Goal: Task Accomplishment & Management: Manage account settings

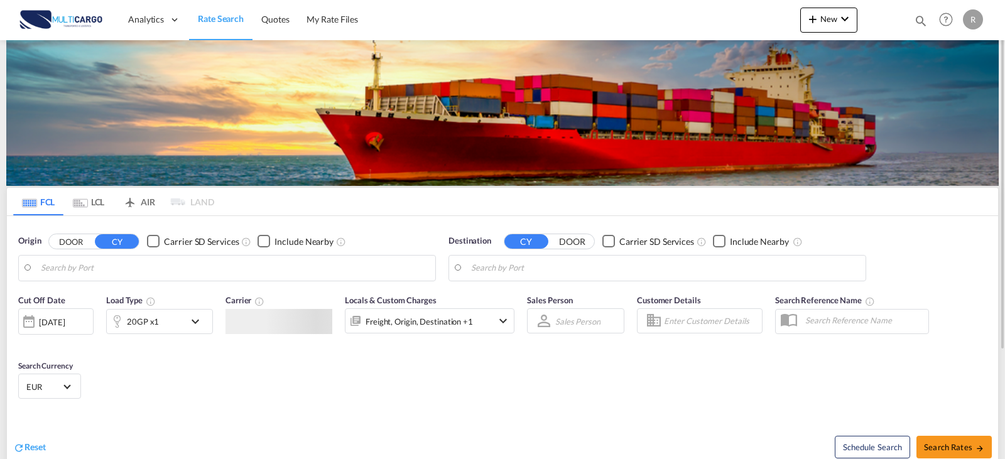
type input "Leixoes, PTLEI"
type input "[GEOGRAPHIC_DATA], NLAMS"
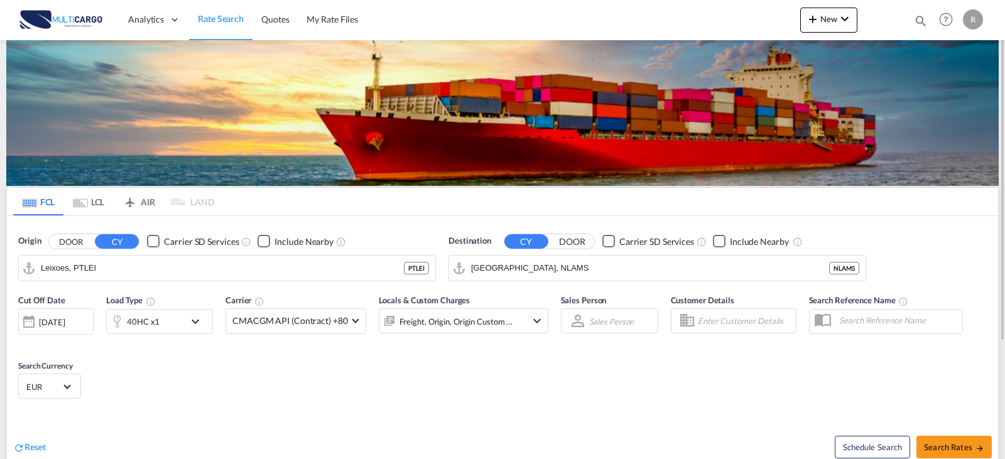
click at [920, 24] on md-icon "icon-magnify" at bounding box center [921, 21] width 14 height 14
click at [732, 23] on select "Quotes" at bounding box center [721, 20] width 60 height 23
select select "Quotes"
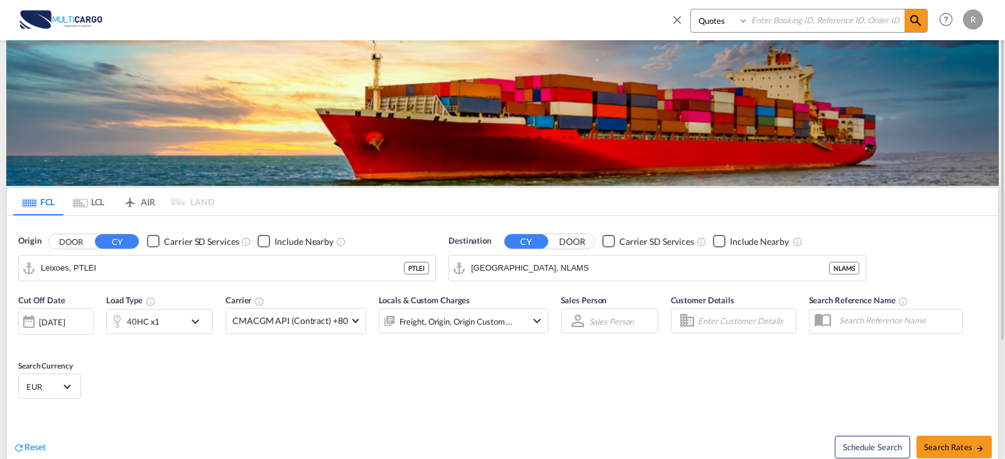
click at [691, 9] on select "Quotes" at bounding box center [721, 20] width 60 height 23
click at [782, 24] on input at bounding box center [826, 20] width 156 height 22
type input "8495"
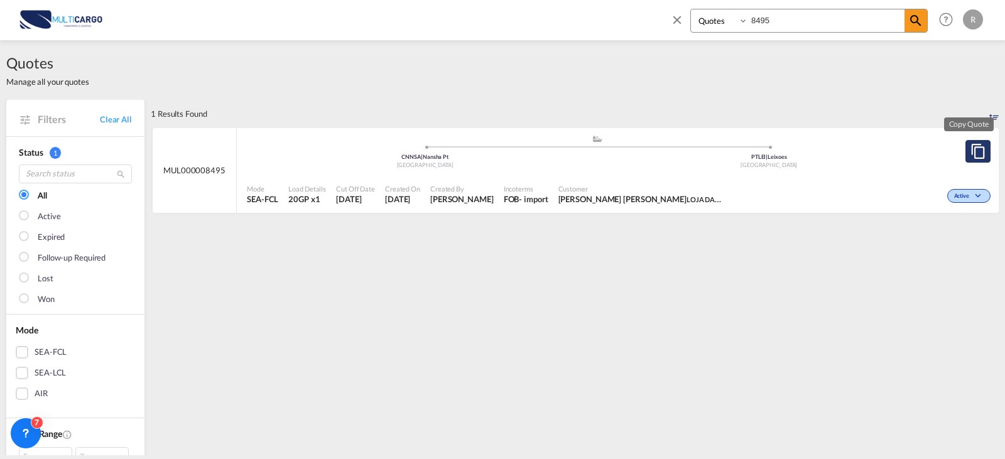
click at [970, 148] on md-icon "assets/icons/custom/copyQuote.svg" at bounding box center [977, 151] width 15 height 15
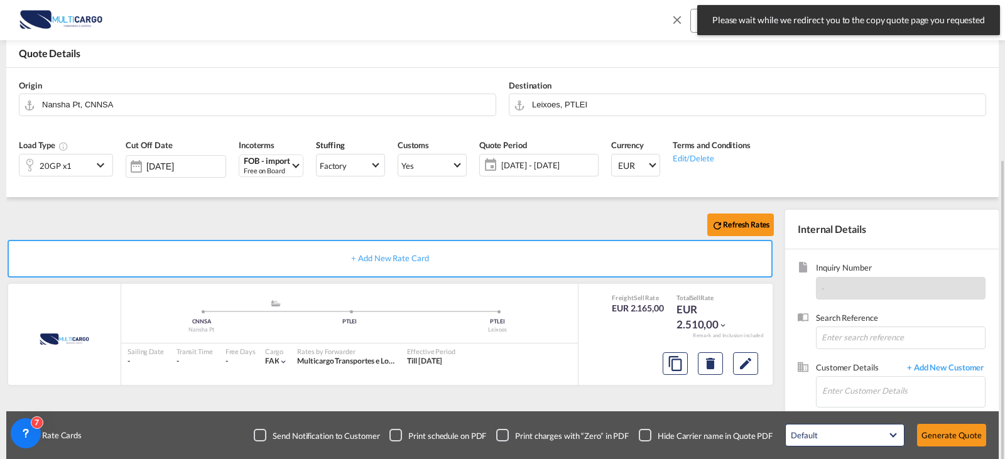
scroll to position [126, 0]
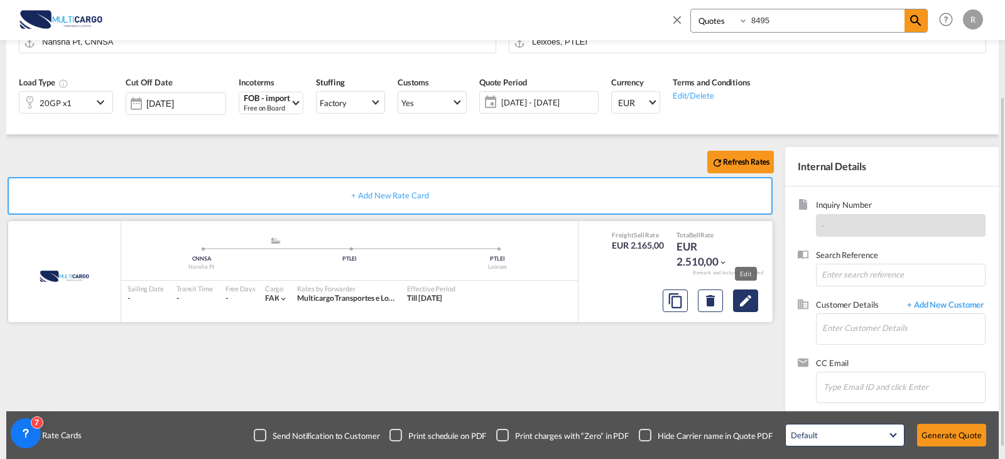
click at [746, 300] on md-icon "Edit" at bounding box center [745, 300] width 15 height 15
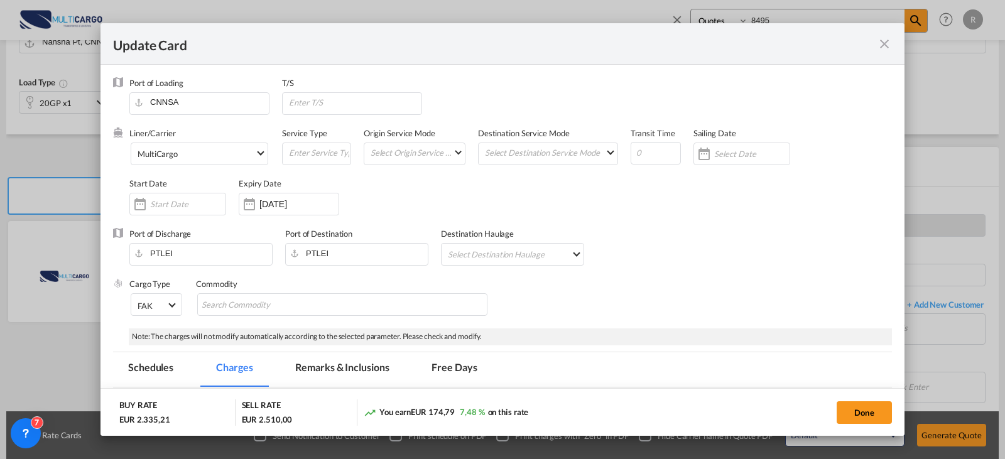
select select "per equipment"
select select "per container"
select select "per B/L"
select select "per container"
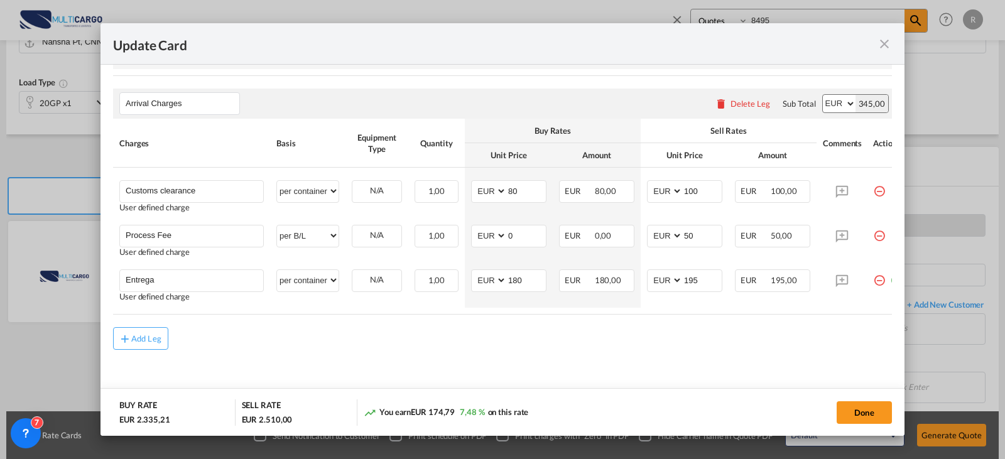
scroll to position [308, 0]
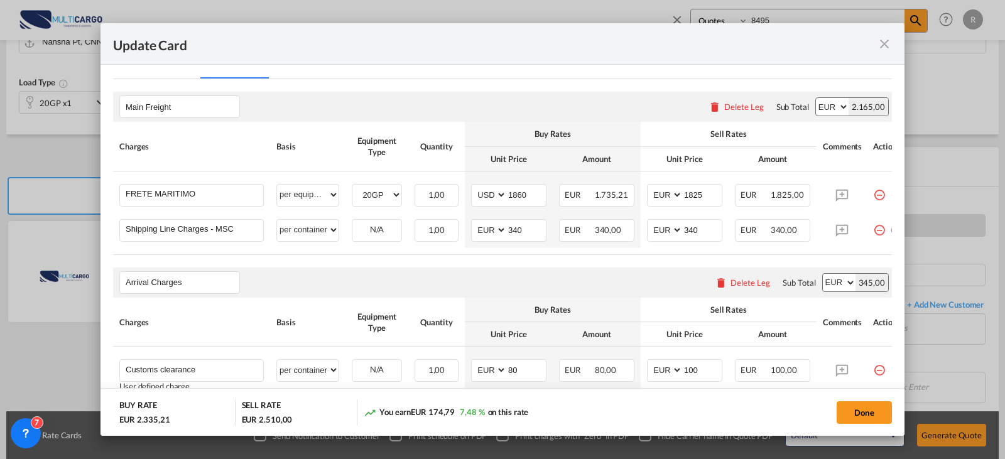
click at [888, 48] on md-icon "icon-close fg-AAA8AD m-0 pointer" at bounding box center [884, 43] width 15 height 15
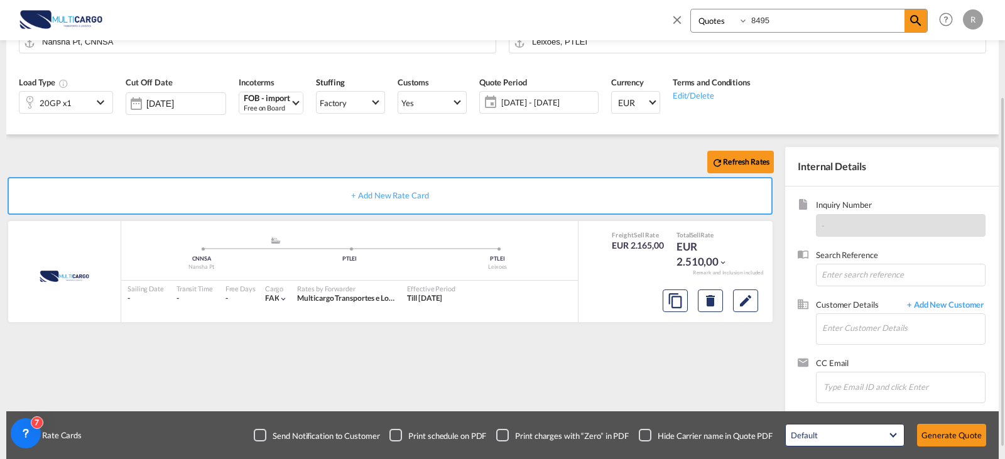
scroll to position [0, 0]
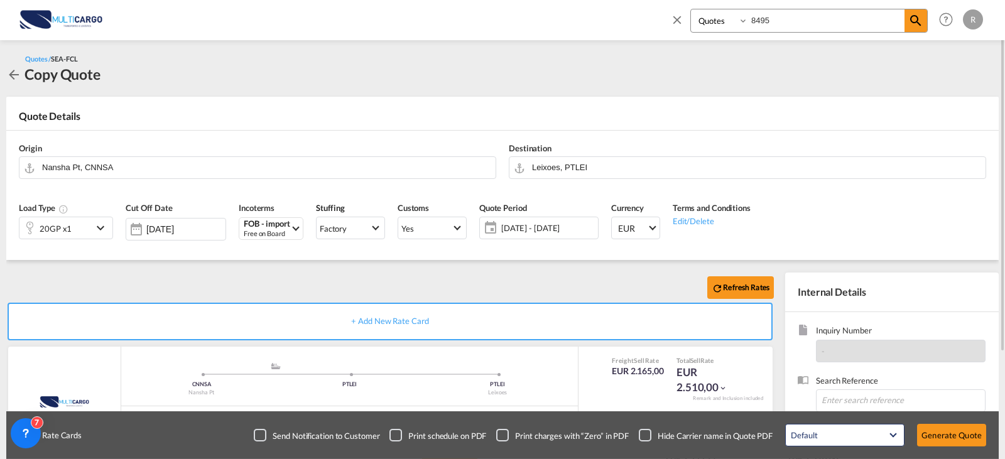
click at [19, 73] on md-icon "icon-arrow-left" at bounding box center [13, 74] width 15 height 15
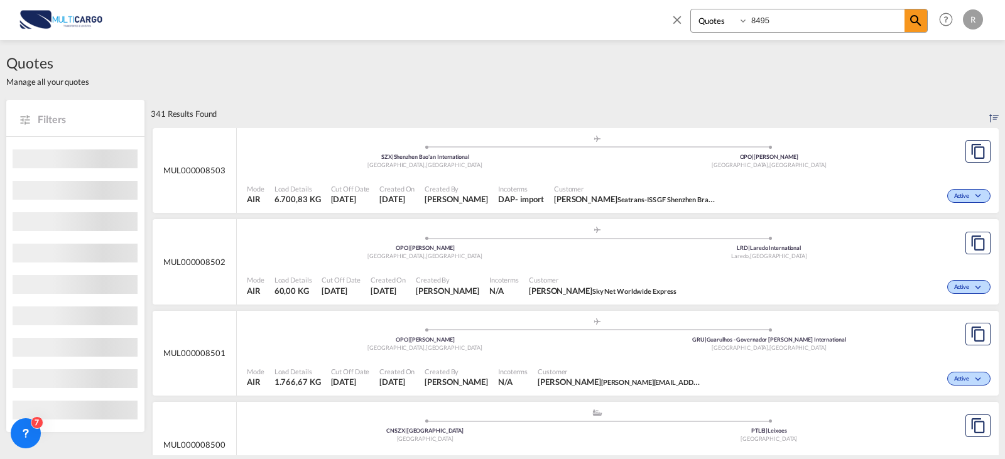
click at [816, 23] on input "8495" at bounding box center [826, 20] width 156 height 22
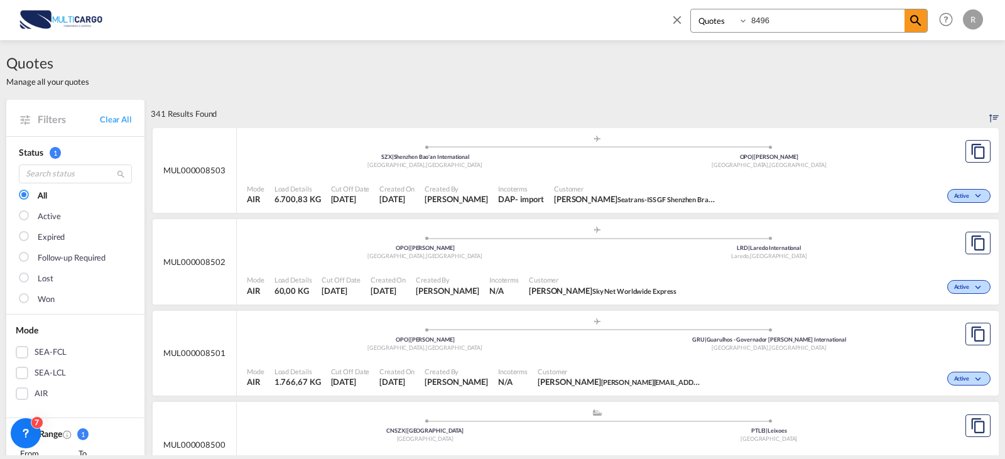
type input "8496"
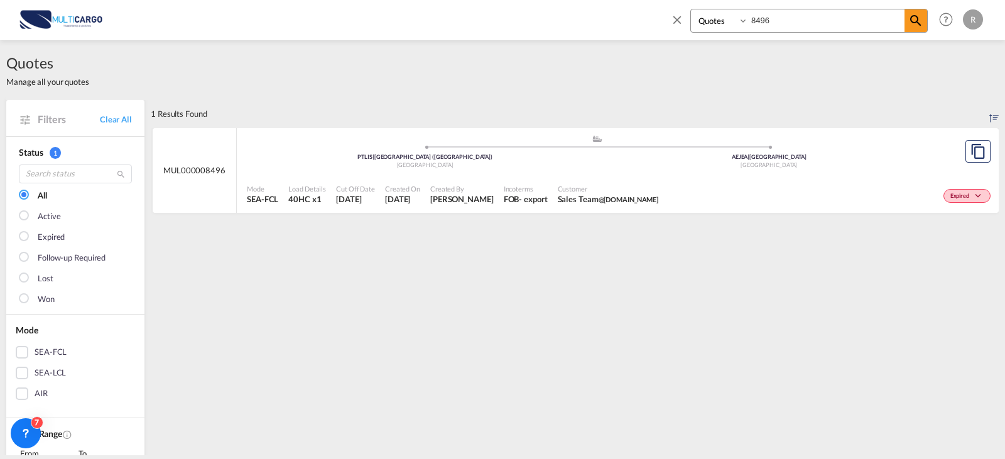
click at [688, 123] on div "1 Results Found" at bounding box center [575, 114] width 848 height 28
click at [688, 143] on div ".a{fill:#aaa8ad;} .a{fill:#aaa8ad;}" at bounding box center [597, 142] width 344 height 13
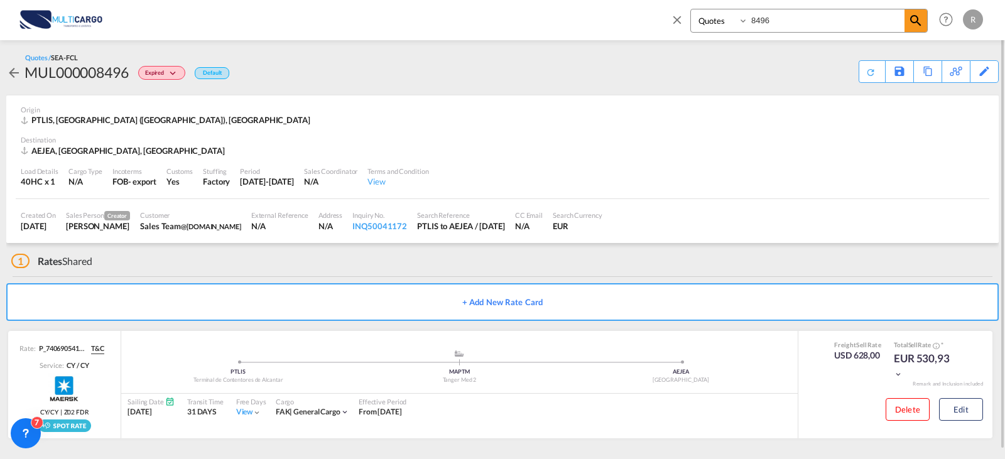
scroll to position [1, 0]
click at [965, 413] on button "Edit" at bounding box center [961, 408] width 44 height 23
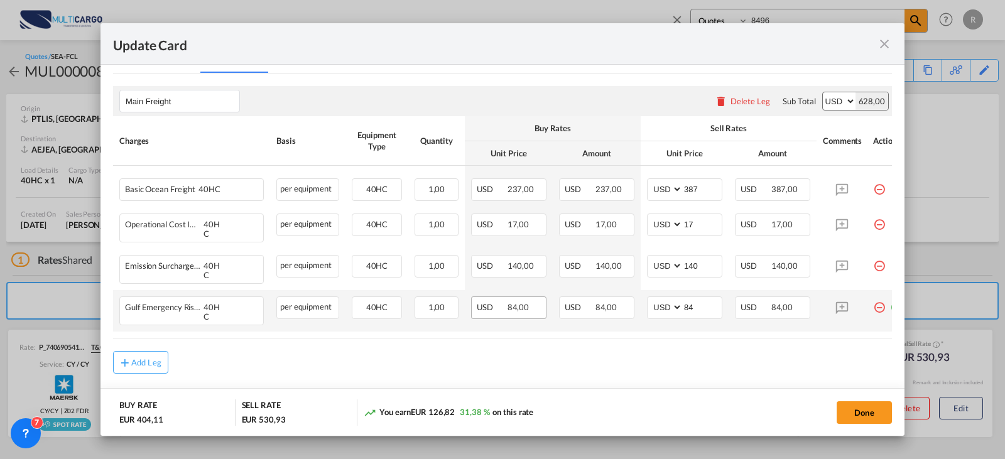
scroll to position [327, 0]
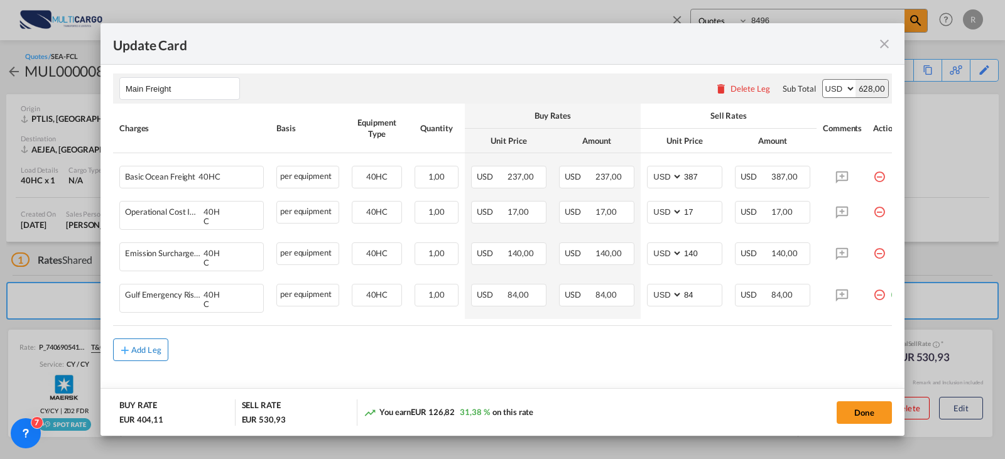
click at [134, 346] on div "Add Leg" at bounding box center [146, 350] width 30 height 8
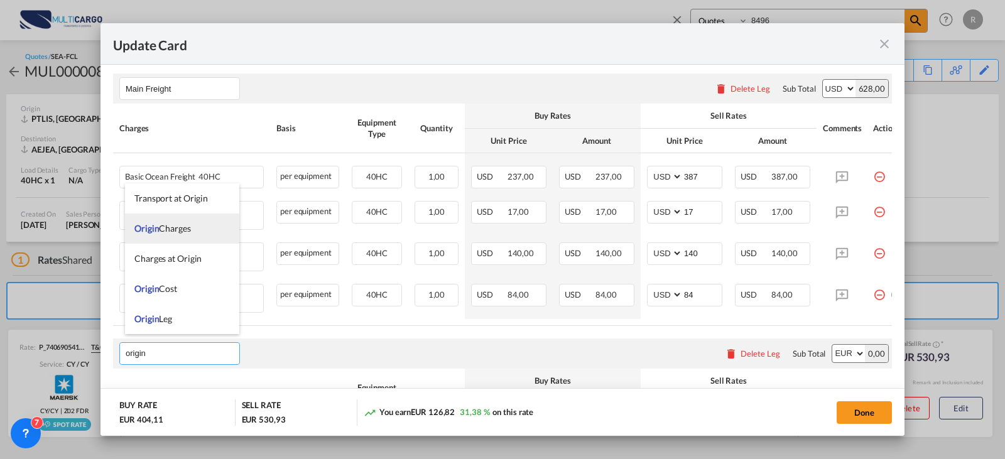
click at [191, 236] on li "Origin Charges" at bounding box center [182, 229] width 114 height 30
type input "Origin Charges"
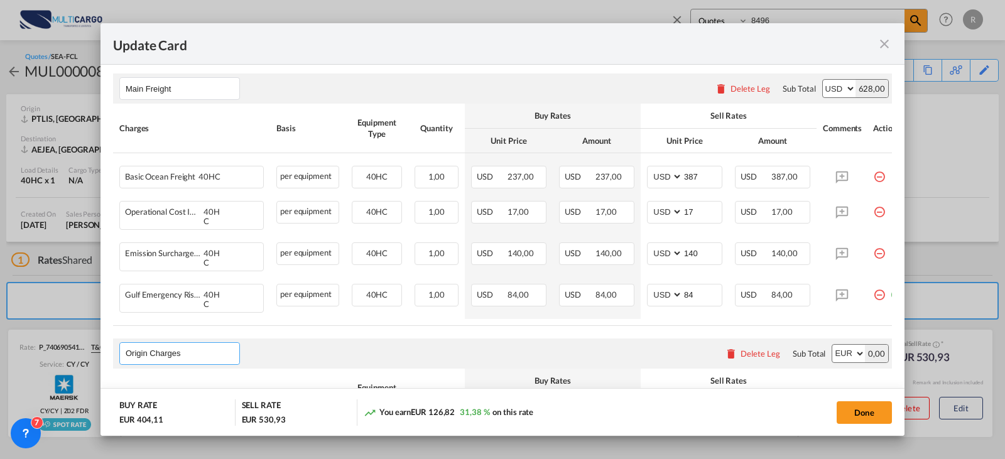
scroll to position [452, 0]
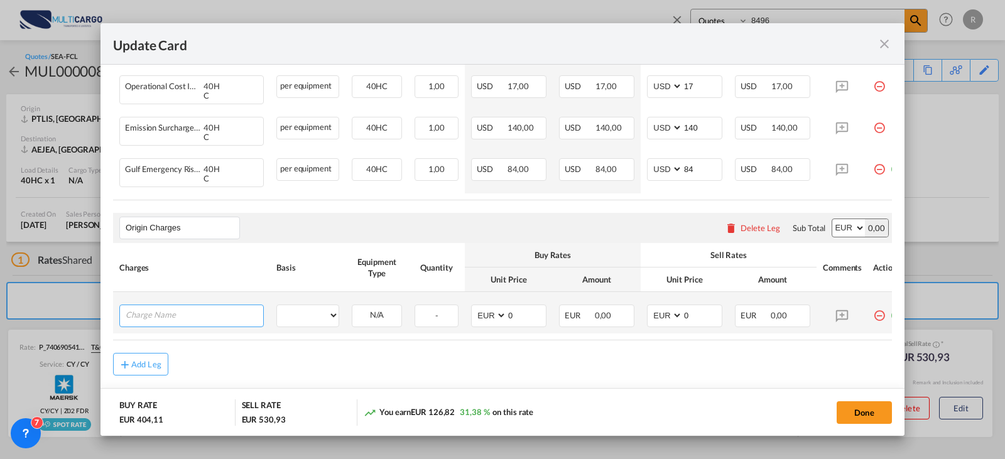
click at [209, 308] on input "Charge Name" at bounding box center [195, 314] width 138 height 19
type input "Haulage"
click at [312, 308] on select "per equipment per container per B/L per shipping bill per shipment per pallet p…" at bounding box center [308, 315] width 62 height 20
select select "per container"
click at [277, 305] on select "per equipment per container per B/L per shipping bill per shipment per pallet p…" at bounding box center [308, 315] width 62 height 20
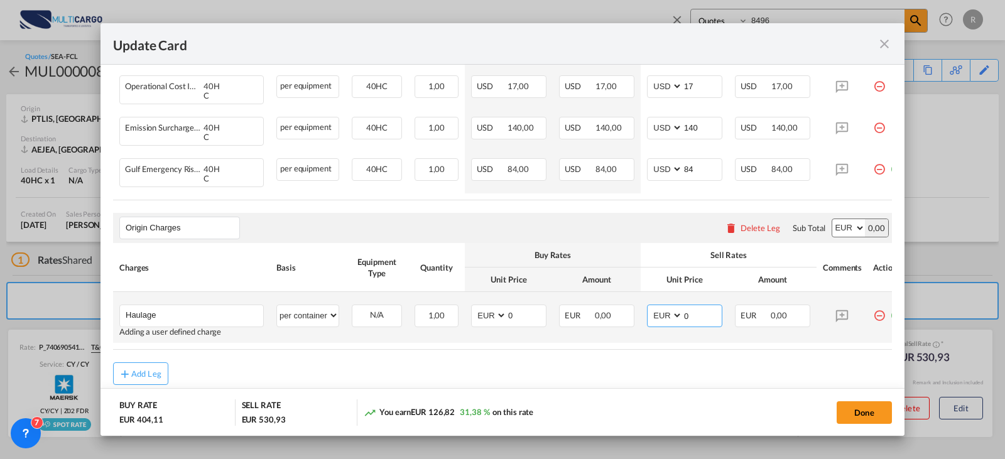
drag, startPoint x: 690, startPoint y: 312, endPoint x: 652, endPoint y: 311, distance: 38.3
click at [652, 311] on md-input-container "AED AFN ALL AMD ANG AOA ARS AUD AWG AZN BAM BBD BDT BGN BHD BIF BMD BND BOB BRL…" at bounding box center [684, 316] width 75 height 23
type input "525"
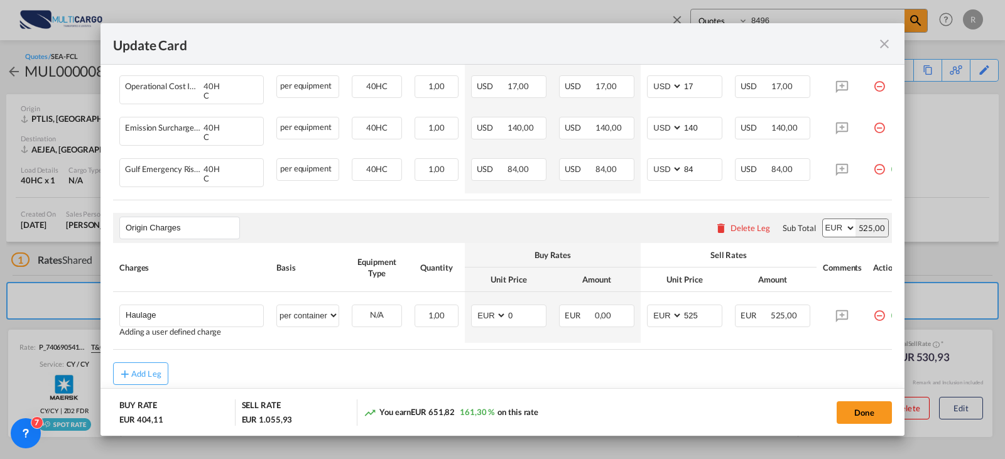
scroll to position [0, 26]
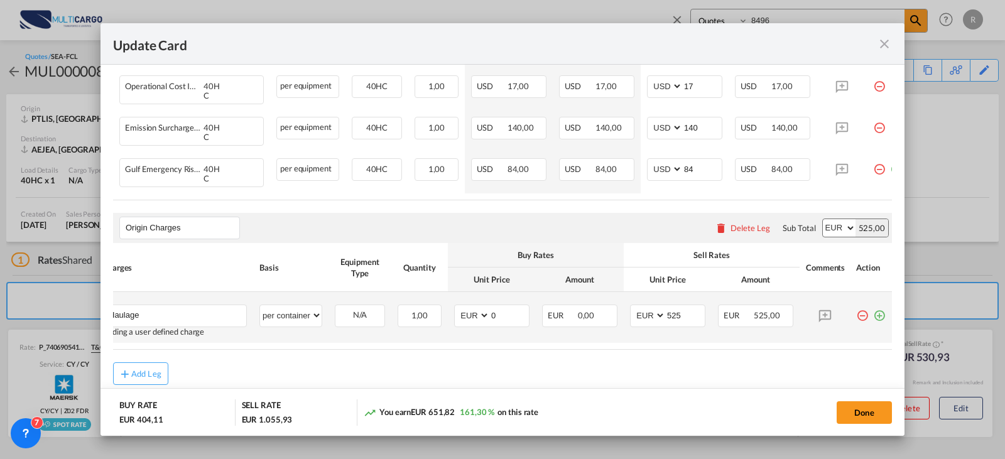
click at [873, 306] on md-icon "icon-plus-circle-outline green-400-fg" at bounding box center [879, 311] width 13 height 13
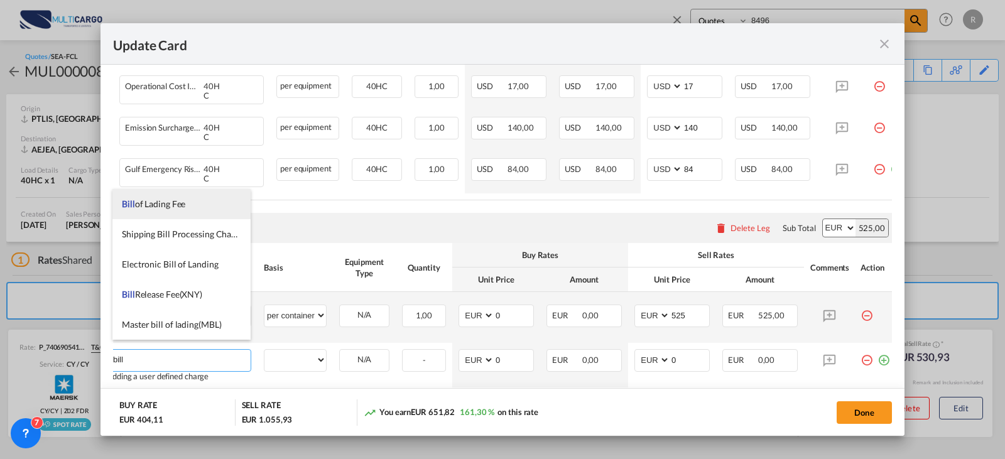
click at [188, 208] on li "Bill of Lading Fee" at bounding box center [181, 204] width 138 height 30
type input "Bill of Lading Fee"
select select "per B/L"
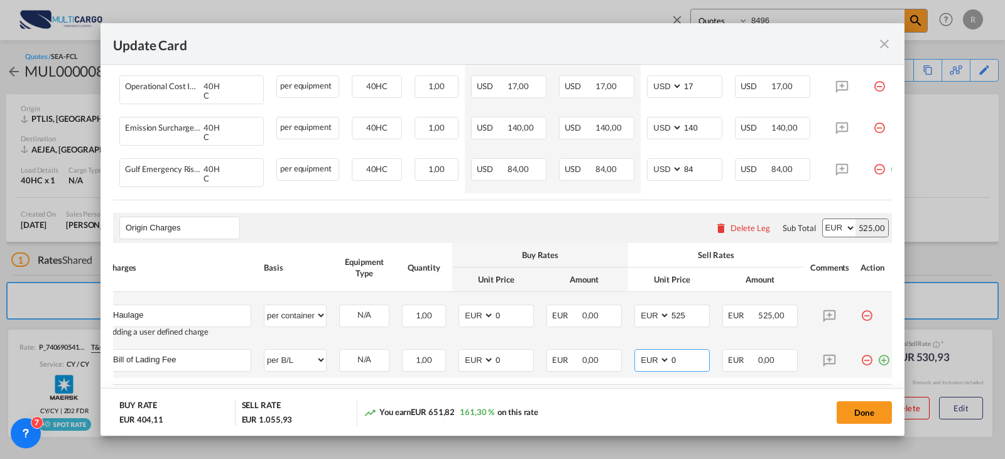
click at [688, 354] on input "0" at bounding box center [689, 359] width 39 height 19
drag, startPoint x: 685, startPoint y: 347, endPoint x: 558, endPoint y: 361, distance: 128.2
click at [558, 361] on tr "Bill of Lading Fee Please Enter User Defined Charges Cannot Be Published per eq…" at bounding box center [498, 360] width 796 height 35
type input "55"
click at [880, 349] on md-icon "icon-plus-circle-outline green-400-fg" at bounding box center [883, 355] width 13 height 13
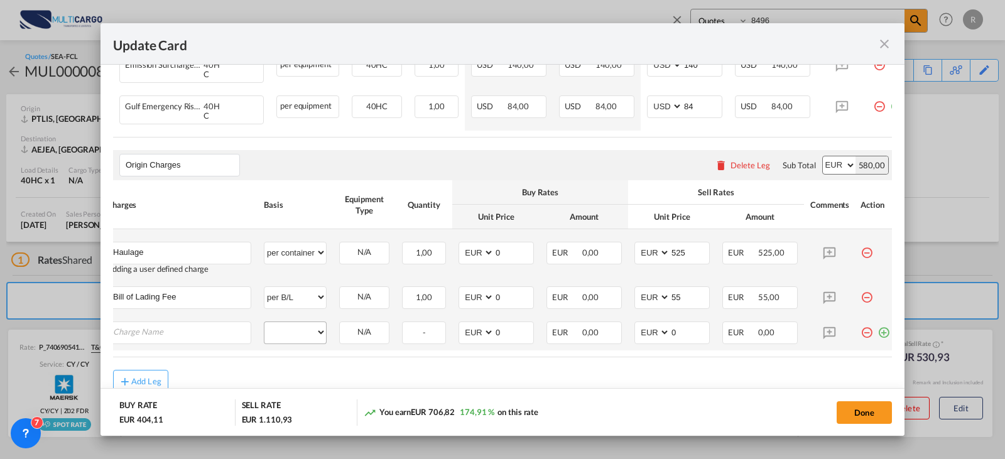
scroll to position [553, 0]
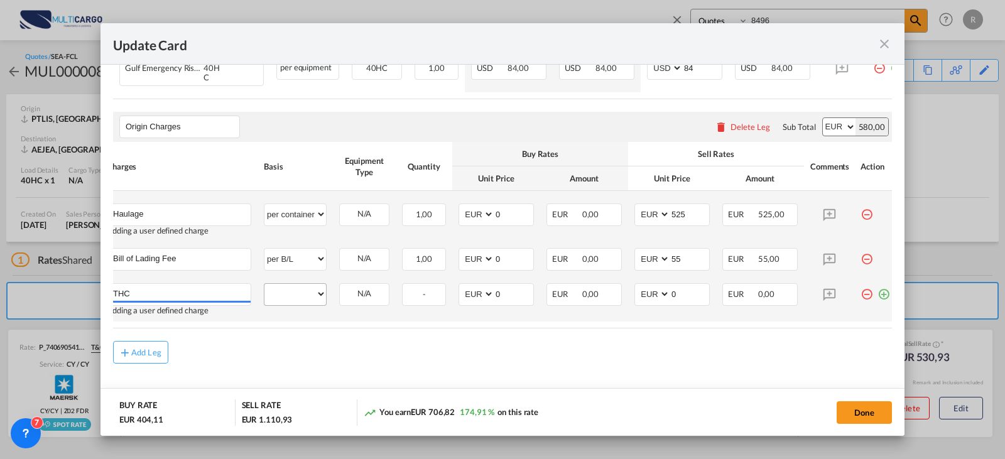
type input "THC"
click at [323, 284] on select "per equipment per container per B/L per shipping bill per shipment per pallet p…" at bounding box center [295, 294] width 62 height 20
select select "per container"
click at [264, 284] on select "per equipment per container per B/L per shipping bill per shipment per pallet p…" at bounding box center [295, 294] width 62 height 20
type input "241"
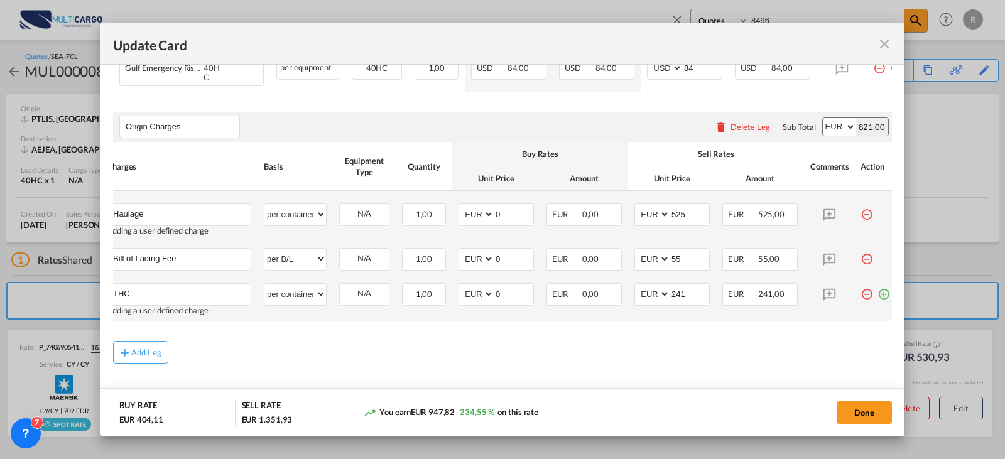
click at [879, 287] on md-icon "icon-plus-circle-outline green-400-fg" at bounding box center [883, 289] width 13 height 13
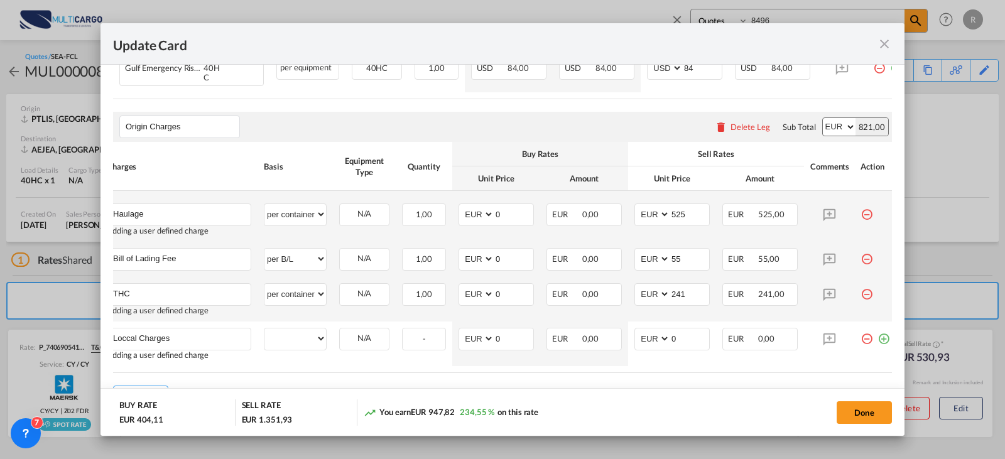
type input "Loccal Charges"
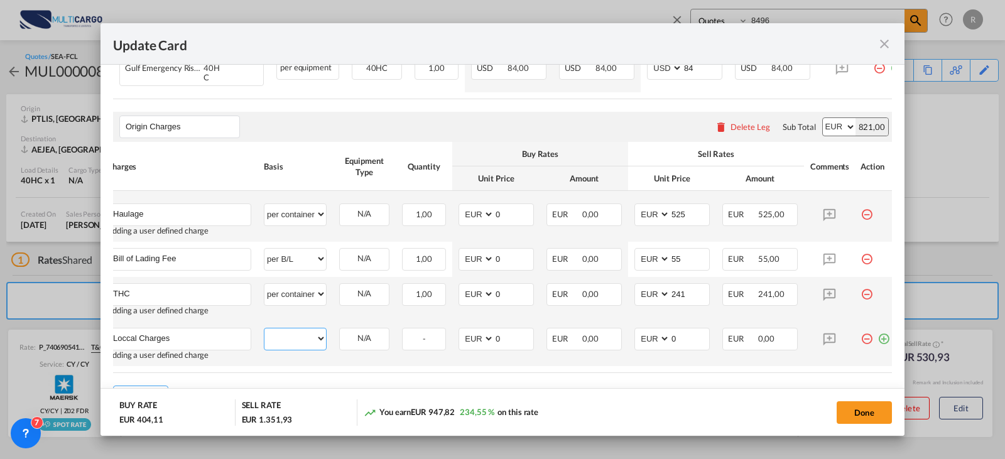
click at [308, 329] on select "per equipment per container per B/L per shipping bill per shipment per pallet p…" at bounding box center [295, 339] width 62 height 20
select select "per container"
click at [264, 329] on select "per equipment per container per B/L per shipping bill per shipment per pallet p…" at bounding box center [295, 339] width 62 height 20
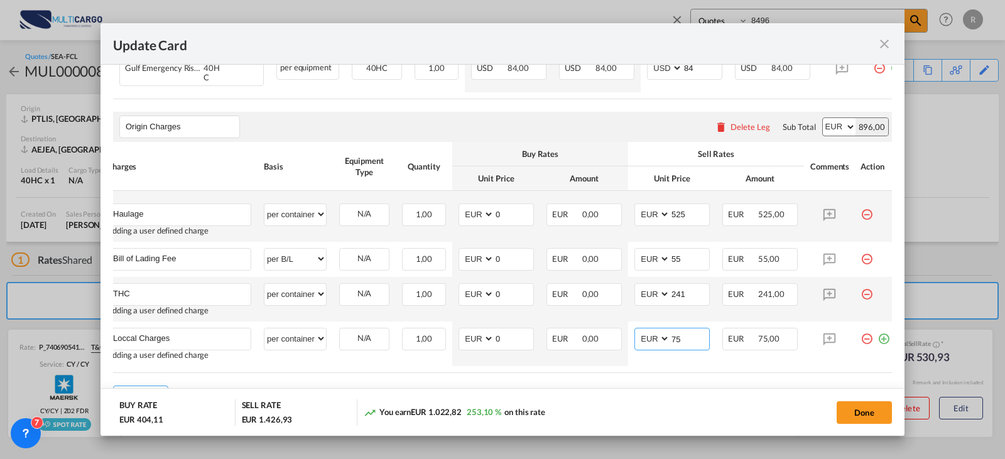
type input "75"
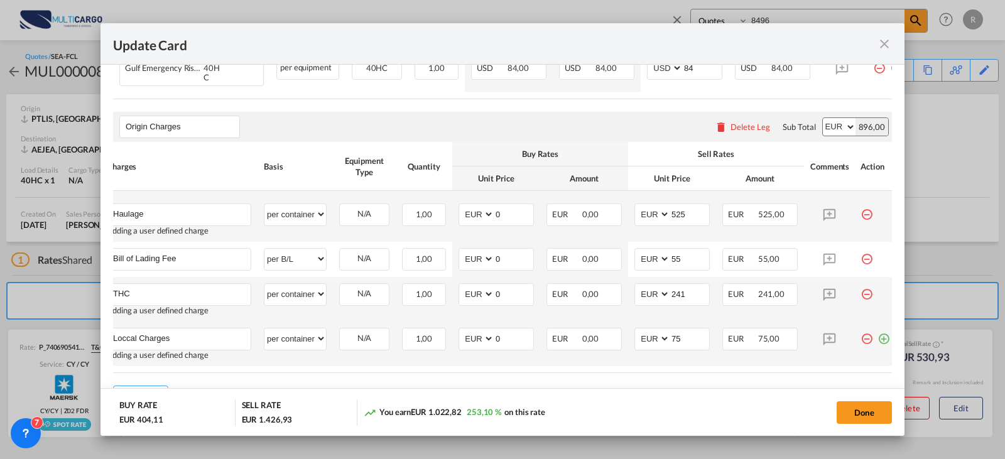
click at [881, 329] on md-icon "icon-plus-circle-outline green-400-fg" at bounding box center [883, 334] width 13 height 13
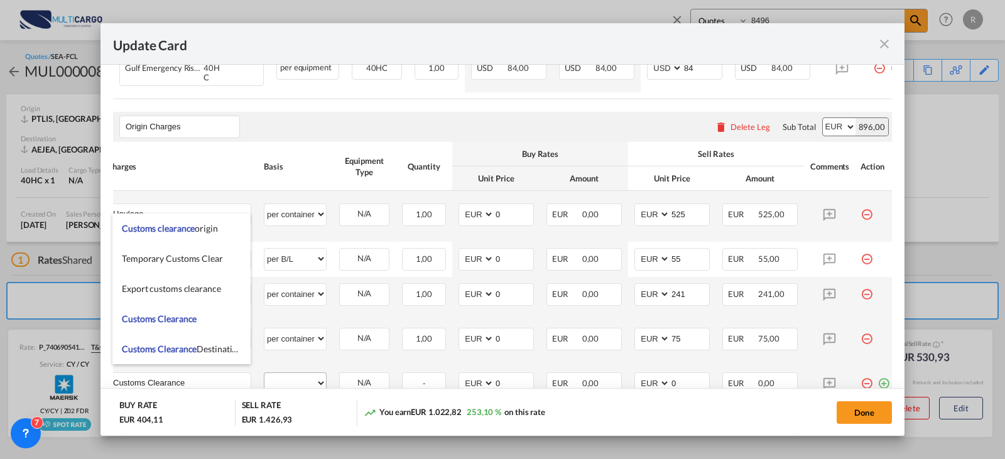
type input "Customs Clearance"
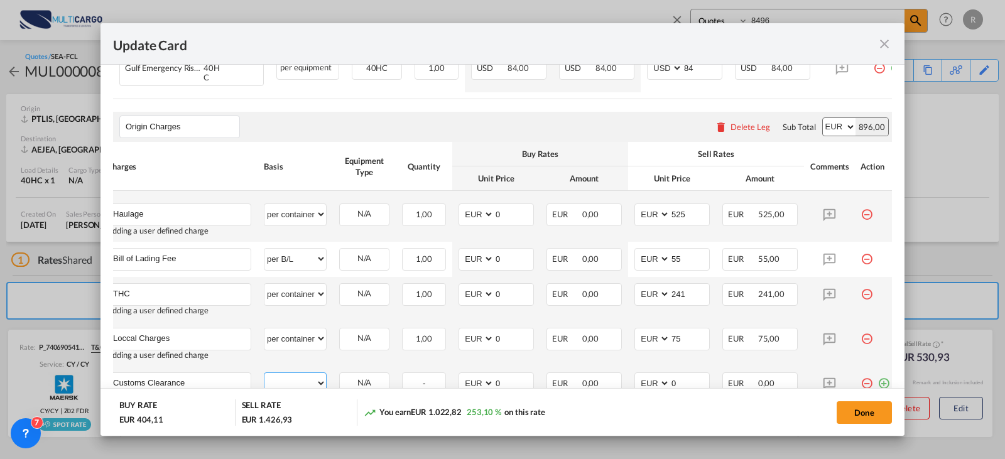
click at [291, 376] on select "per equipment per container per B/L per shipping bill per shipment per pallet p…" at bounding box center [295, 383] width 62 height 20
select select "per container"
click at [264, 373] on select "per equipment per container per B/L per shipping bill per shipment per pallet p…" at bounding box center [295, 383] width 62 height 20
type input "85"
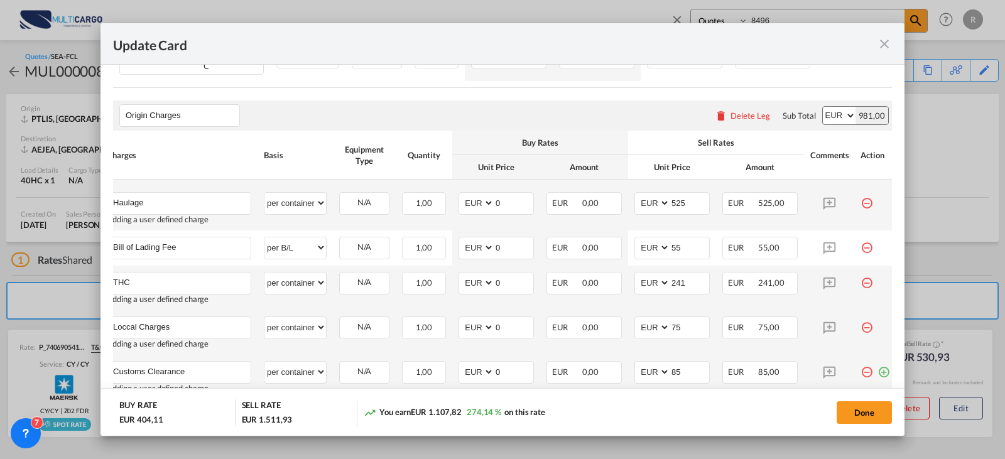
click at [879, 366] on md-icon "icon-plus-circle-outline green-400-fg" at bounding box center [883, 367] width 13 height 13
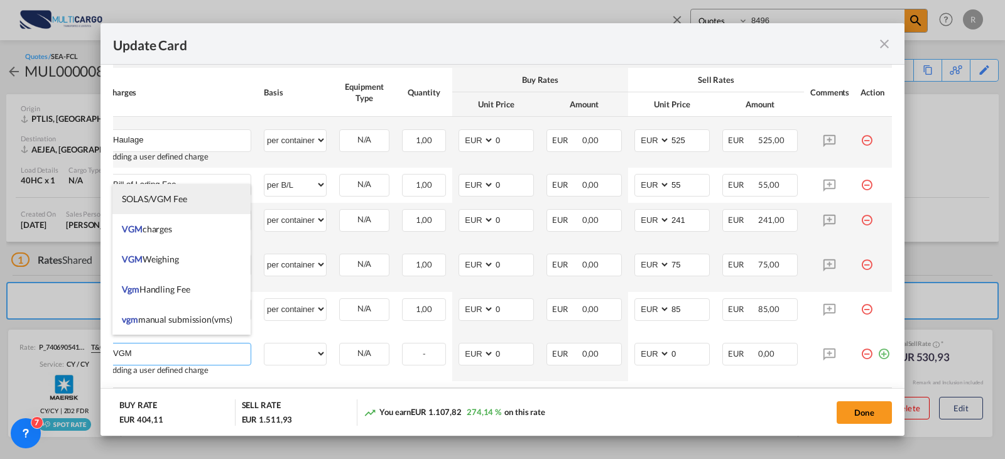
click at [208, 195] on li "SOLAS/VGM Fee" at bounding box center [181, 199] width 138 height 30
type input "SOLAS/VGM Fee"
select select "per B/L"
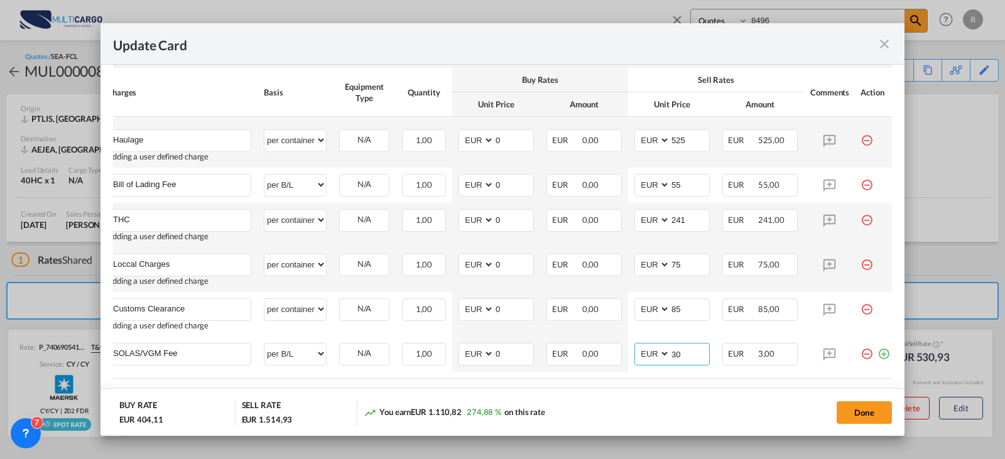
type input "30"
click at [860, 417] on button "Done" at bounding box center [864, 412] width 55 height 23
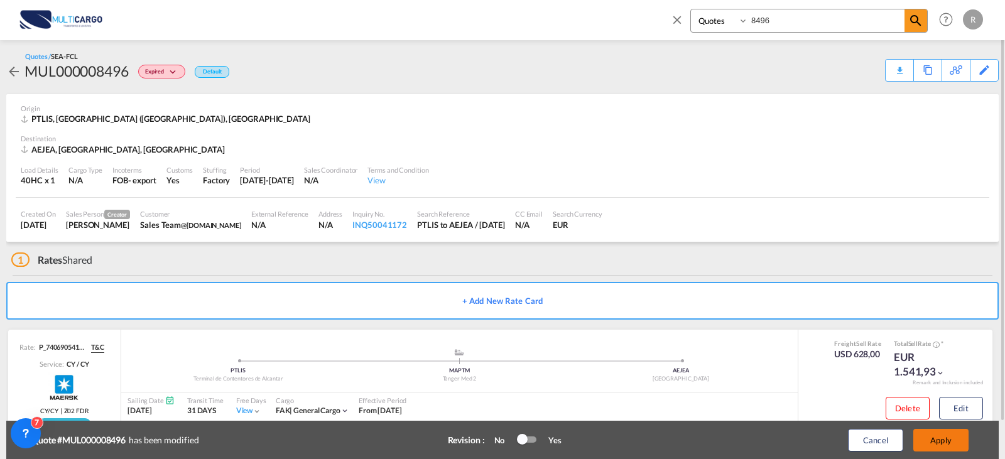
click at [947, 445] on button "Apply" at bounding box center [940, 440] width 55 height 23
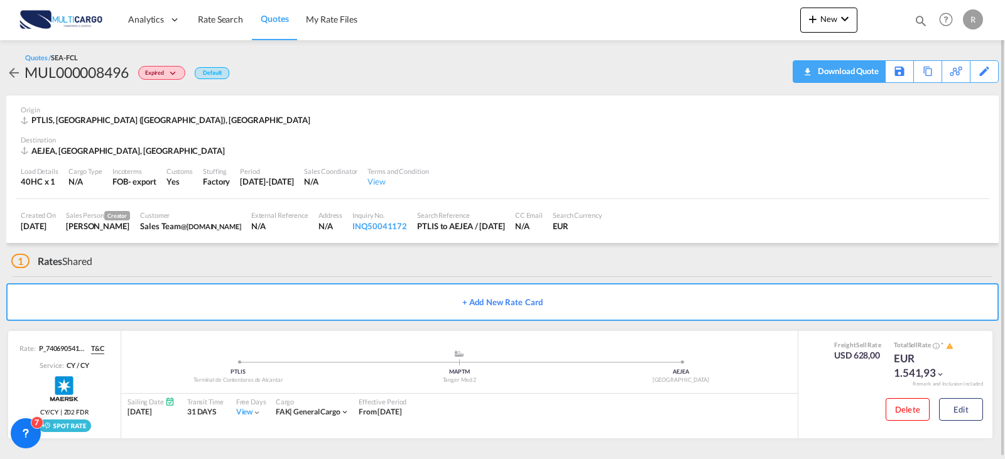
click at [866, 75] on div "Download Quote" at bounding box center [847, 71] width 64 height 20
